Goal: Transaction & Acquisition: Purchase product/service

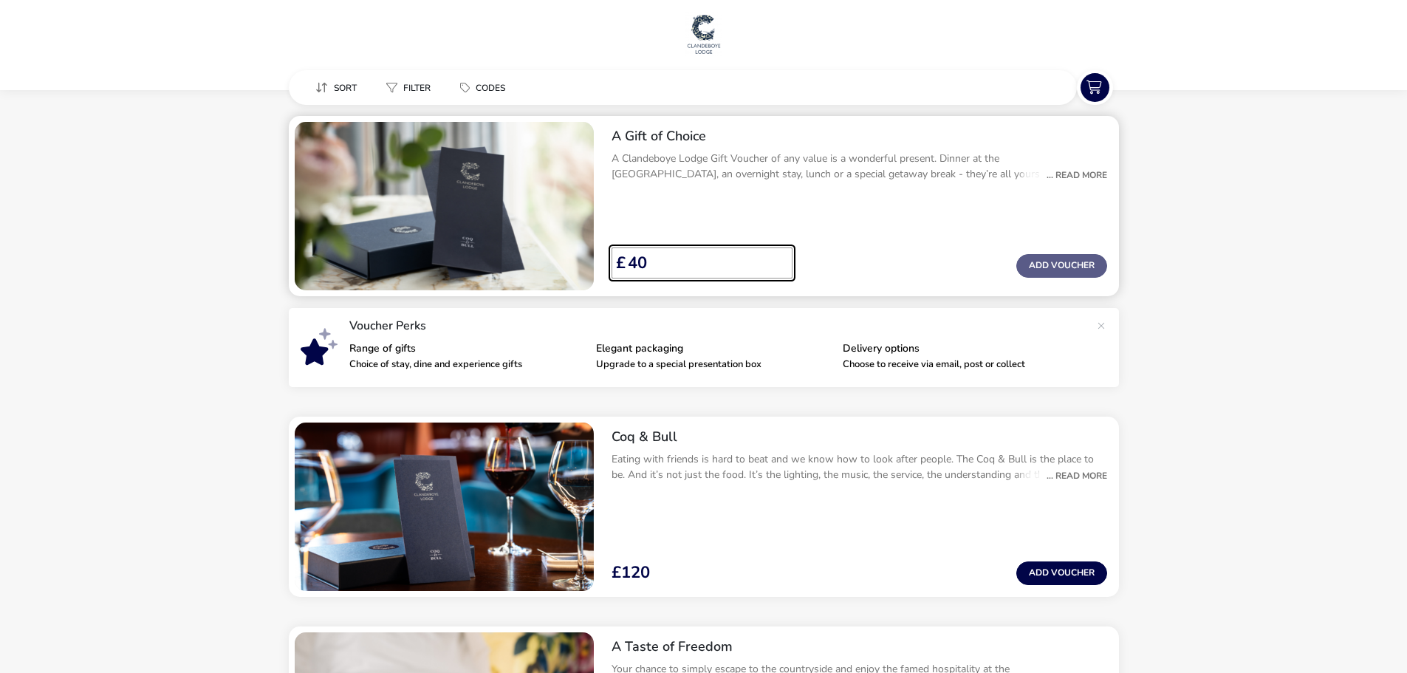
click at [775, 259] on input "40" at bounding box center [703, 263] width 155 height 31
click at [775, 259] on input "41" at bounding box center [703, 263] width 155 height 31
click at [775, 259] on input "42" at bounding box center [703, 263] width 155 height 31
click at [775, 259] on input "43" at bounding box center [703, 263] width 155 height 31
drag, startPoint x: 686, startPoint y: 259, endPoint x: 593, endPoint y: 259, distance: 93.1
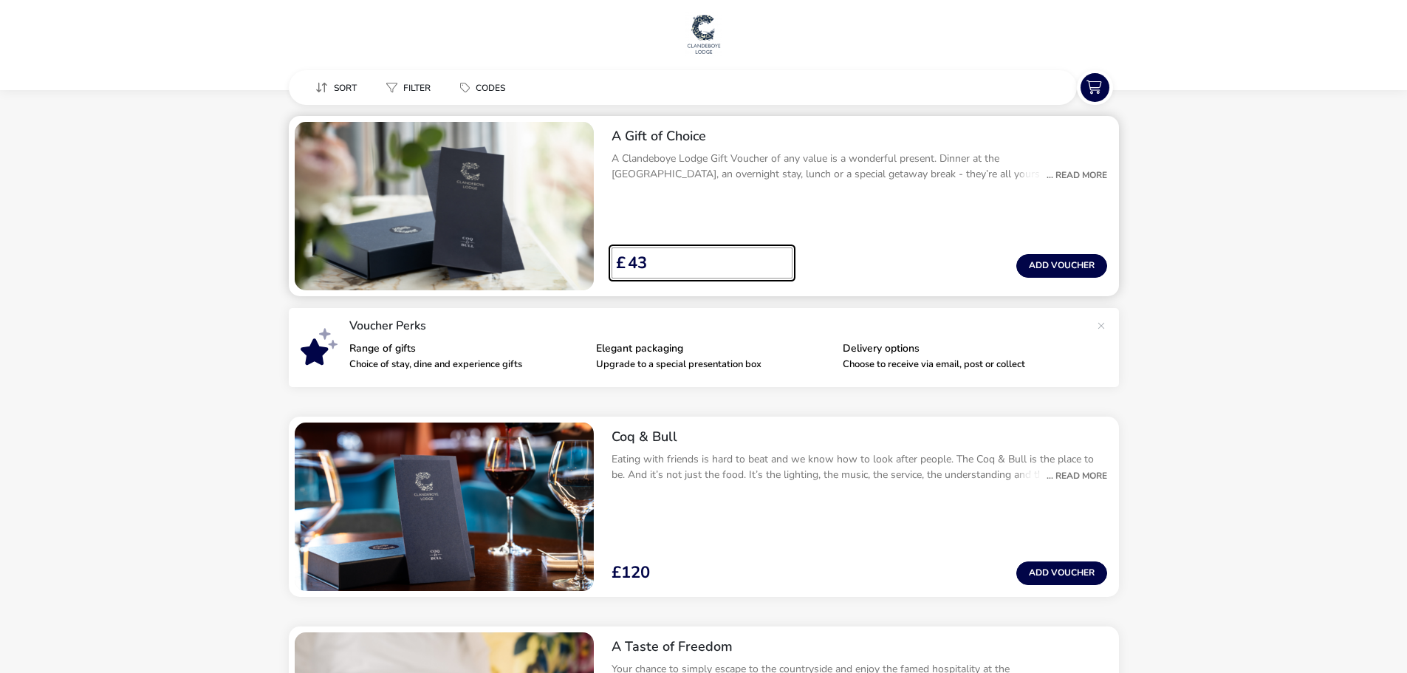
click at [609, 268] on div "43 £ Add Voucher" at bounding box center [859, 269] width 519 height 55
type input "80"
click at [864, 260] on naf-price-add-voucher "80 £ Add Voucher" at bounding box center [860, 266] width 496 height 37
click at [1034, 272] on button "Add Voucher" at bounding box center [1062, 266] width 91 height 24
